Goal: Task Accomplishment & Management: Manage account settings

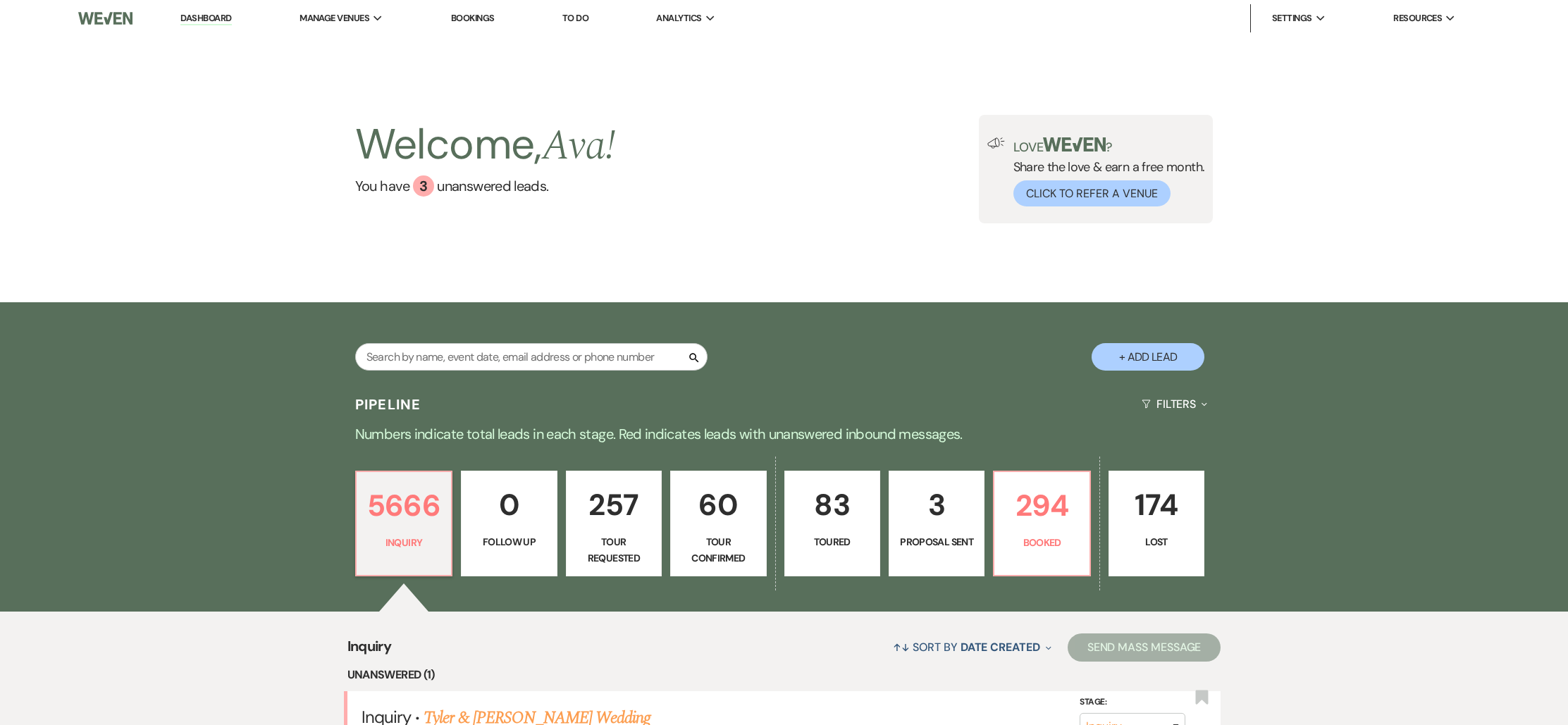
click at [482, 21] on link "Bookings" at bounding box center [472, 18] width 43 height 12
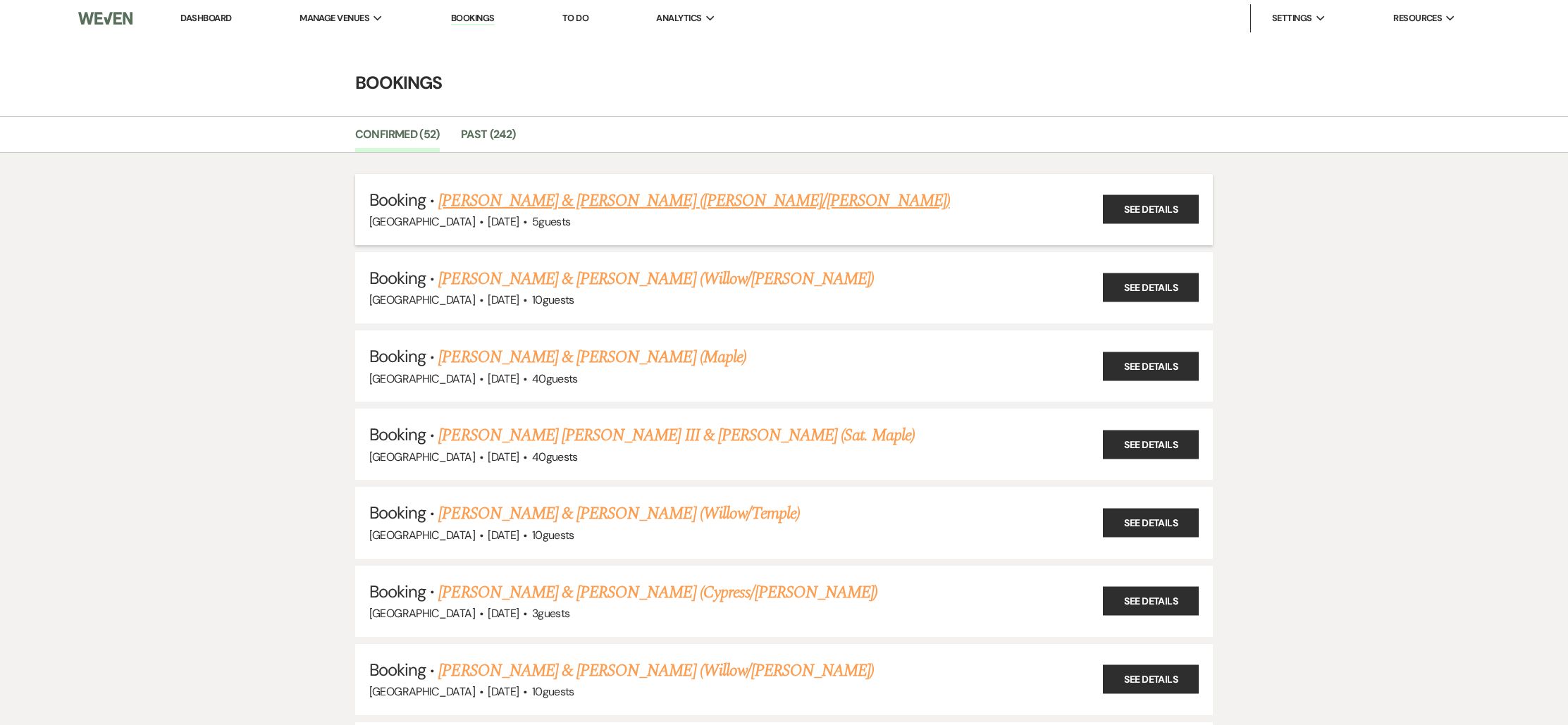
click at [525, 198] on link "[PERSON_NAME] & [PERSON_NAME] ([PERSON_NAME]/[PERSON_NAME])" at bounding box center [693, 200] width 511 height 25
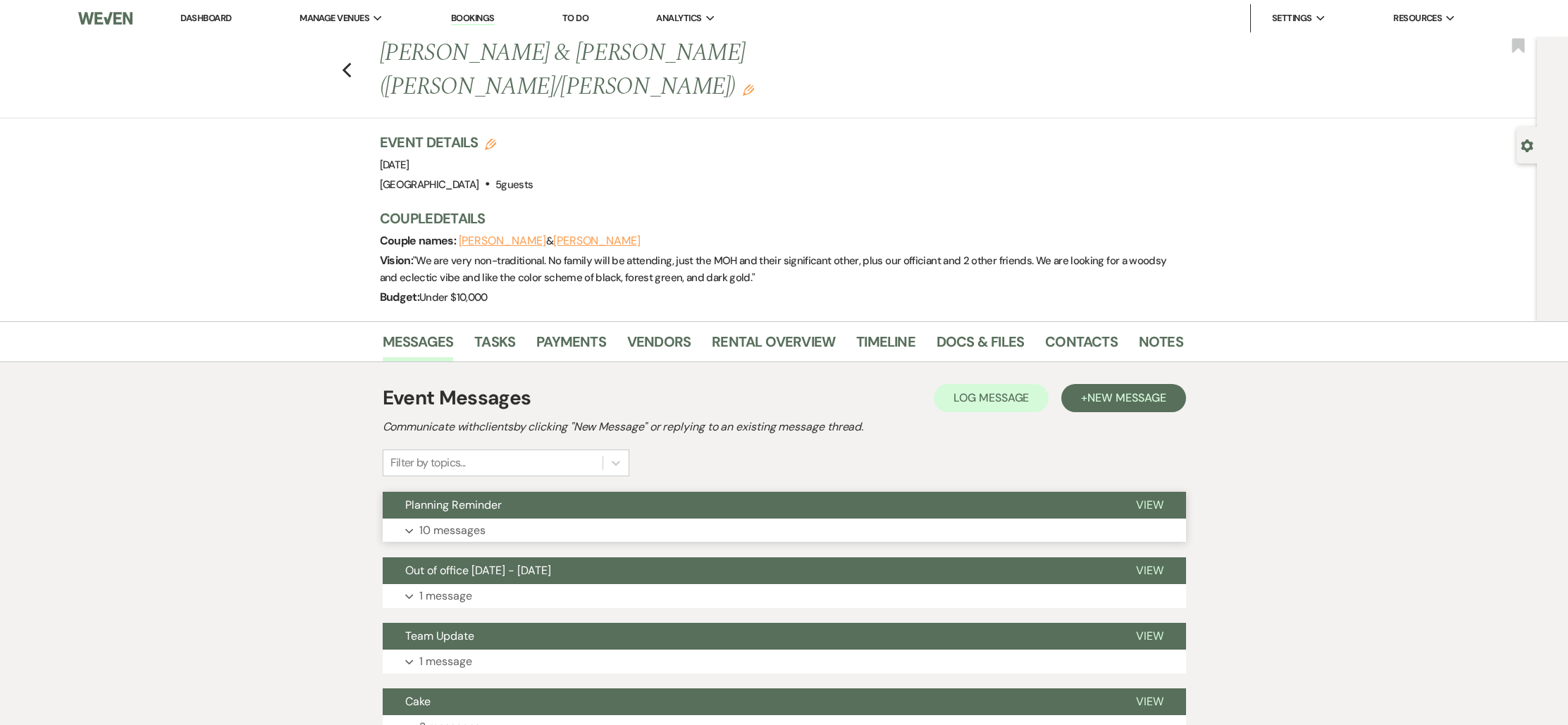
click at [509, 491] on button "Planning Reminder" at bounding box center [748, 505] width 731 height 27
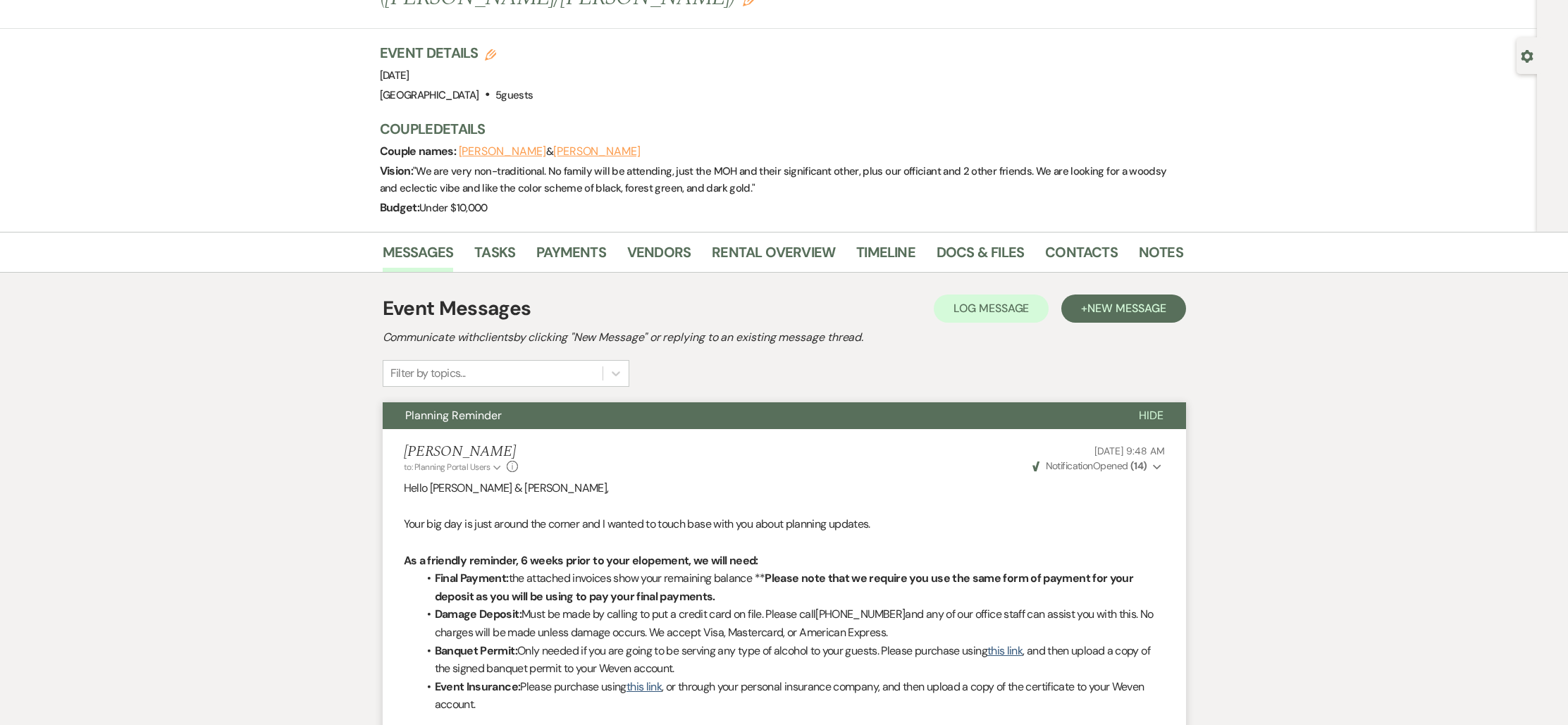
scroll to position [103, 0]
